Goal: Information Seeking & Learning: Learn about a topic

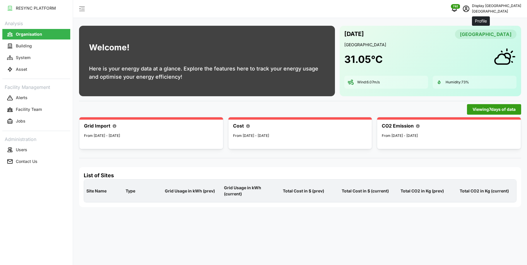
click at [470, 6] on icon "schedule" at bounding box center [466, 8] width 7 height 7
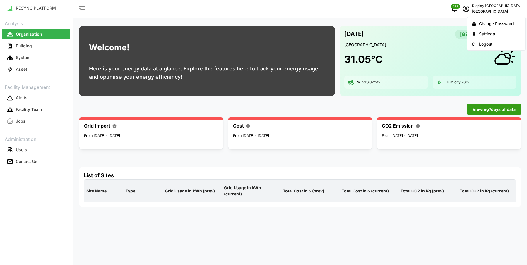
click at [475, 45] on icon "button" at bounding box center [474, 44] width 4 height 4
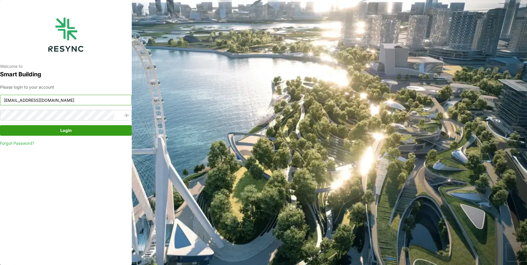
click at [104, 99] on input "[EMAIL_ADDRESS][DOMAIN_NAME]" at bounding box center [66, 100] width 132 height 11
click at [88, 105] on input "[EMAIL_ADDRESS][DOMAIN_NAME]" at bounding box center [66, 100] width 132 height 11
type input "[EMAIL_ADDRESS][DOMAIN_NAME]"
click at [67, 132] on span "Login" at bounding box center [65, 131] width 11 height 10
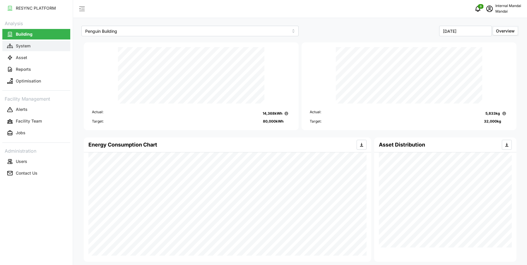
click at [40, 45] on button "System" at bounding box center [36, 46] width 68 height 11
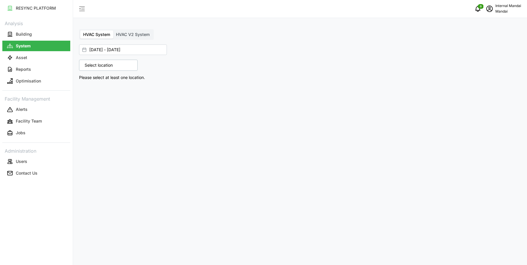
click at [127, 37] on span "HVAC V2 System" at bounding box center [133, 34] width 34 height 5
click at [113, 30] on input "HVAC V2 System" at bounding box center [113, 30] width 0 height 0
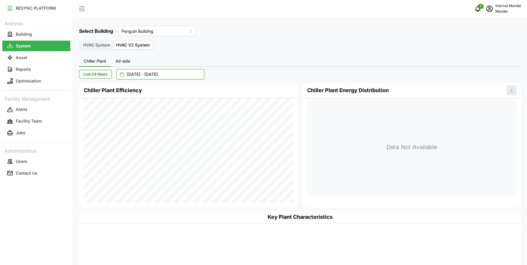
click at [127, 72] on input "14 Aug 2025 - 15 Aug 2025" at bounding box center [161, 74] width 88 height 11
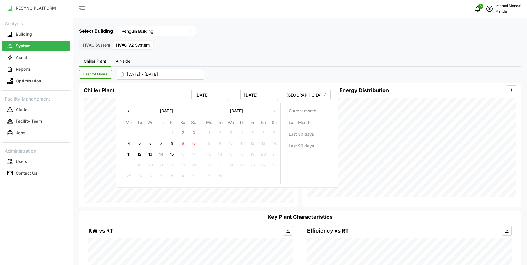
click at [128, 153] on button "11" at bounding box center [129, 154] width 11 height 11
type input "11 Aug 2025 - 15 Aug 2025"
type input "11 Aug 2025"
click at [128, 153] on button "11" at bounding box center [129, 154] width 11 height 11
type input "11 Aug 2025 - 11 Aug 2025"
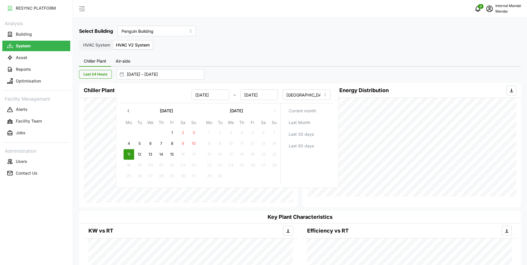
type input "11 Aug 2025"
click at [258, 70] on div "Last 24 Hours 11 Aug 2025 - 11 Aug 2025" at bounding box center [297, 74] width 436 height 11
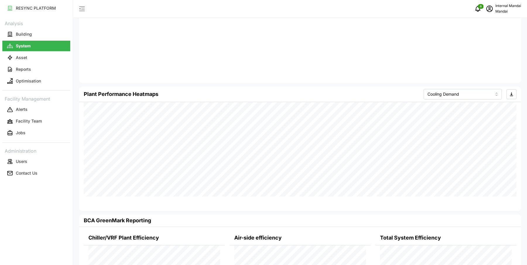
scroll to position [393, 0]
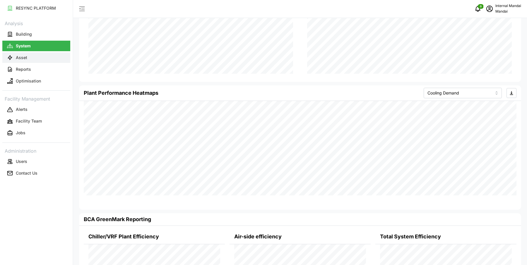
click at [49, 52] on button "Asset" at bounding box center [36, 57] width 68 height 11
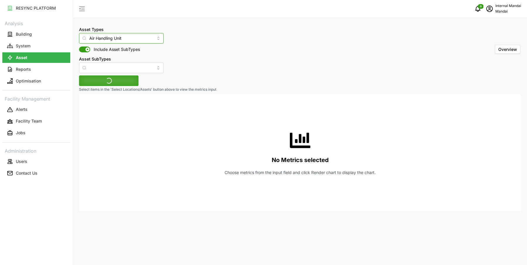
click at [102, 37] on input "Air Handling Unit" at bounding box center [121, 38] width 85 height 11
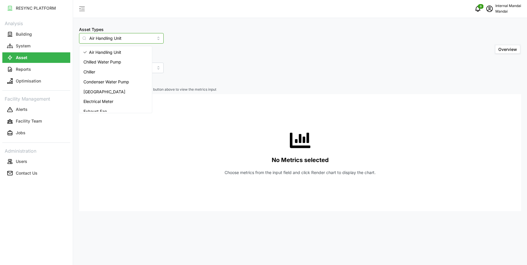
click at [100, 73] on div "Chiller" at bounding box center [116, 72] width 70 height 10
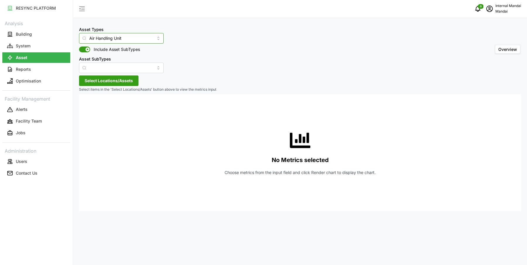
type input "Chiller"
click at [105, 78] on span "Select Locations/Assets" at bounding box center [109, 81] width 48 height 10
click at [95, 98] on input at bounding box center [120, 97] width 72 height 11
type input "c"
click at [85, 106] on icon at bounding box center [86, 107] width 5 height 5
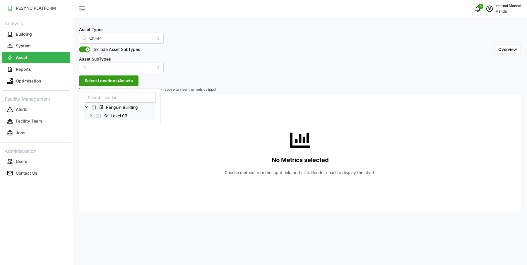
click at [92, 114] on icon at bounding box center [91, 115] width 5 height 5
click at [101, 122] on span "Select CH-L3-01" at bounding box center [103, 124] width 4 height 4
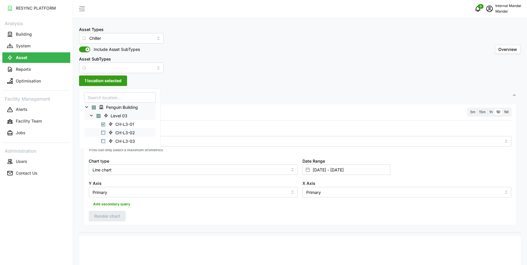
click at [102, 133] on span "Select CH-L3-02" at bounding box center [103, 133] width 4 height 4
click at [103, 140] on span "Select CH-L3-03" at bounding box center [103, 141] width 4 height 4
click at [240, 127] on div "Metric *You can only select a maximum of 5 metrics" at bounding box center [300, 141] width 428 height 29
click at [488, 110] on label "1h" at bounding box center [491, 112] width 7 height 7
click at [488, 109] on input "1h" at bounding box center [488, 109] width 0 height 0
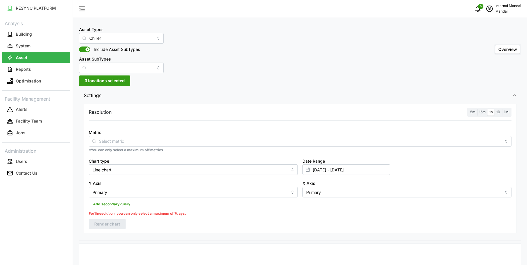
click at [235, 134] on div "Metric" at bounding box center [300, 138] width 423 height 18
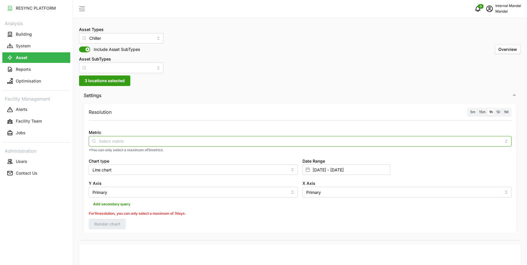
click at [230, 138] on input "Metric" at bounding box center [300, 141] width 402 height 6
type input "coolin"
click at [150, 153] on div "Cooling Demand Sensor" at bounding box center [300, 155] width 420 height 10
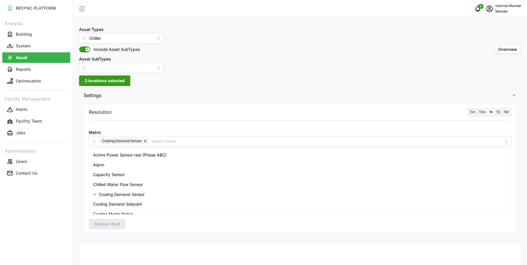
click at [229, 124] on div at bounding box center [300, 124] width 428 height 5
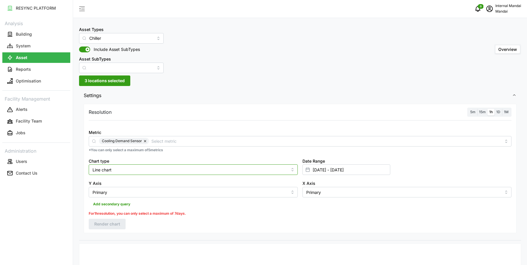
click at [156, 165] on input "Line chart" at bounding box center [193, 170] width 209 height 11
click at [133, 189] on div "Bar chart" at bounding box center [193, 194] width 206 height 10
type input "Bar chart"
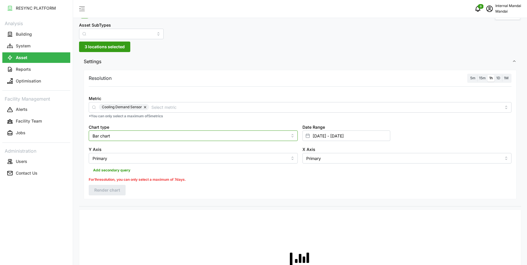
scroll to position [49, 0]
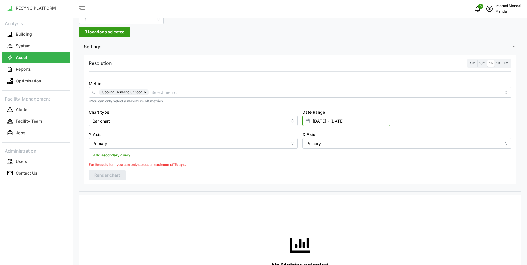
click at [323, 122] on input "01 Aug 2025 - 15 Aug 2025" at bounding box center [346, 121] width 88 height 11
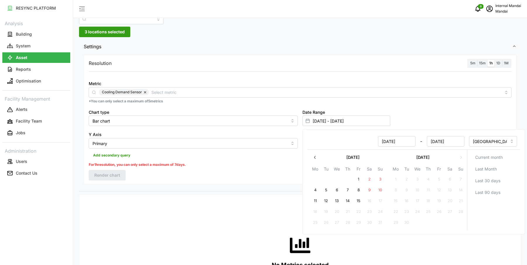
click at [314, 199] on button "11" at bounding box center [315, 201] width 11 height 11
type input "11 Aug 2025 - 15 Aug 2025"
type input "11 Aug 2025"
click at [323, 200] on button "12" at bounding box center [326, 201] width 11 height 11
type input "11 Aug 2025 - 12 Aug 2025"
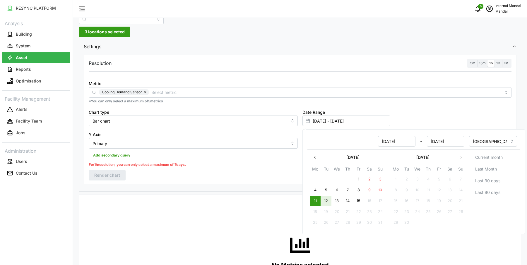
type input "12 Aug 2025"
click at [228, 162] on div "For 1h resolution, you can only select a maximum of 7 days." at bounding box center [300, 165] width 423 height 6
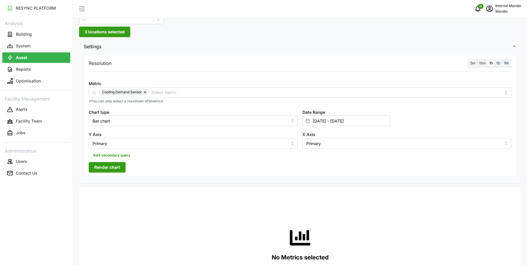
click at [113, 170] on span "Render chart" at bounding box center [107, 168] width 26 height 10
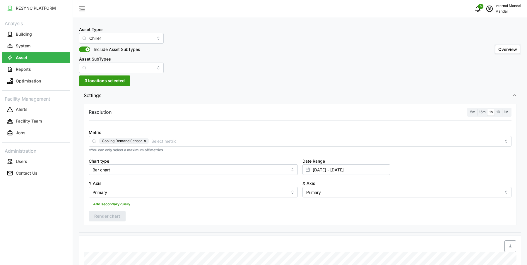
click at [475, 112] on span "5m" at bounding box center [472, 112] width 5 height 4
click at [469, 109] on input "5m" at bounding box center [469, 109] width 0 height 0
click at [107, 216] on span "Render chart" at bounding box center [107, 216] width 26 height 10
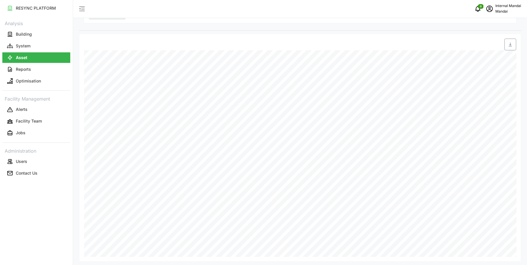
scroll to position [203, 0]
